Goal: Use online tool/utility

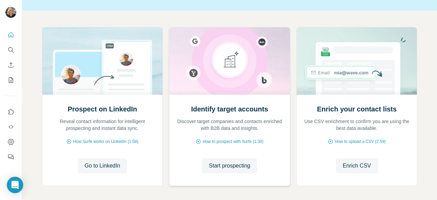
scroll to position [68, 0]
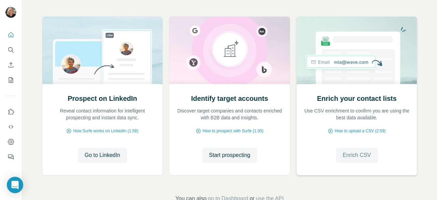
click at [360, 153] on span "Enrich CSV" at bounding box center [357, 155] width 28 height 8
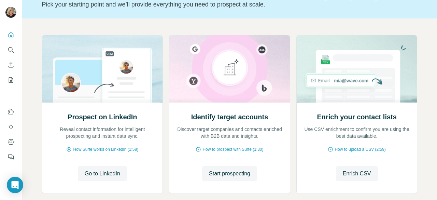
scroll to position [87, 0]
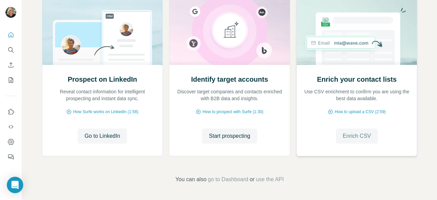
click at [358, 137] on span "Enrich CSV" at bounding box center [357, 136] width 28 height 8
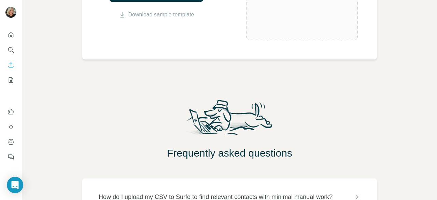
scroll to position [261, 0]
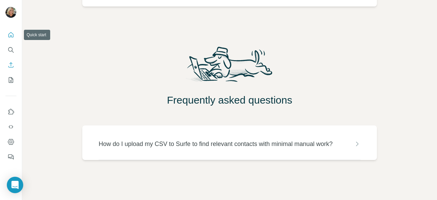
click at [11, 37] on icon "Quick start" at bounding box center [11, 34] width 7 height 7
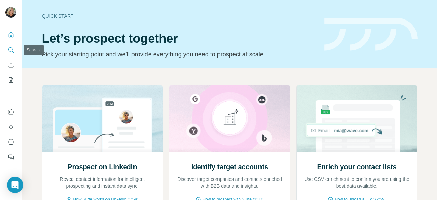
click at [10, 51] on icon "Search" at bounding box center [11, 49] width 7 height 7
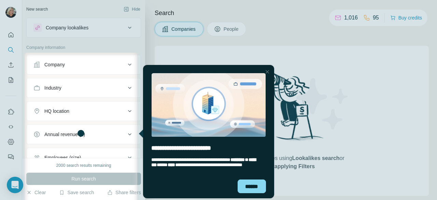
click at [11, 110] on div at bounding box center [12, 133] width 25 height 161
